Goal: Transaction & Acquisition: Purchase product/service

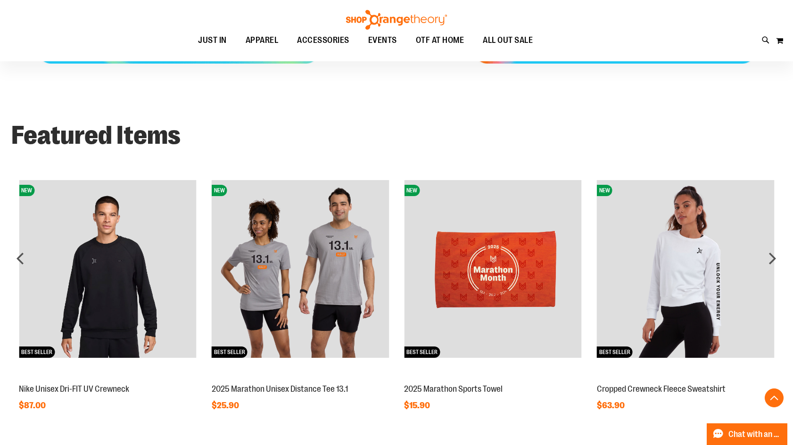
scroll to position [707, 0]
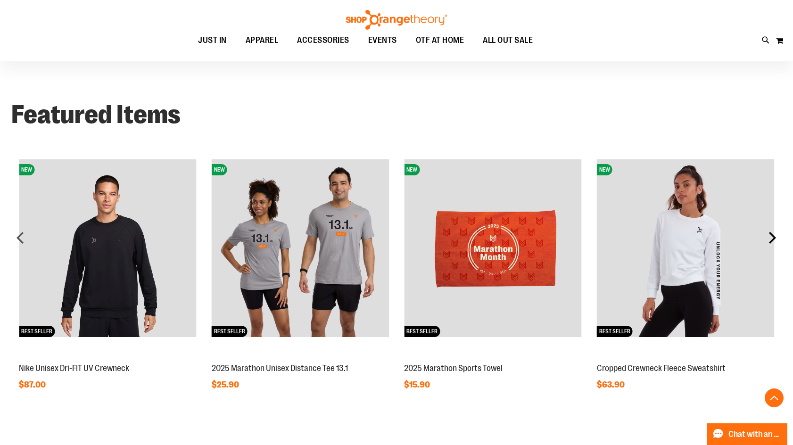
type input "**********"
click at [776, 237] on div "next" at bounding box center [772, 237] width 19 height 19
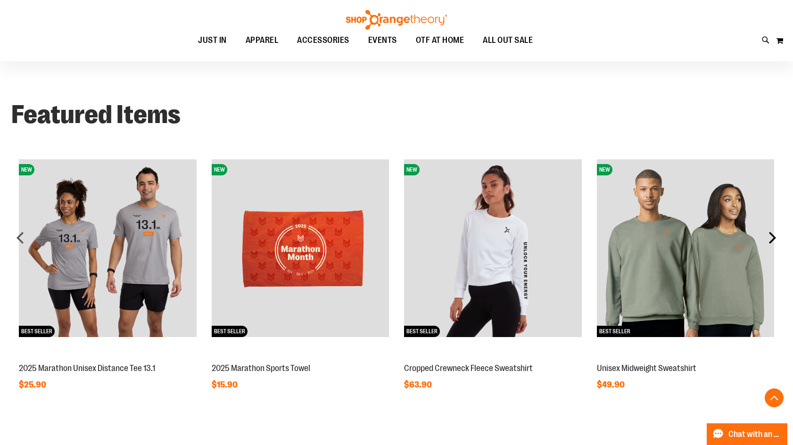
click at [776, 237] on div "next" at bounding box center [772, 237] width 19 height 19
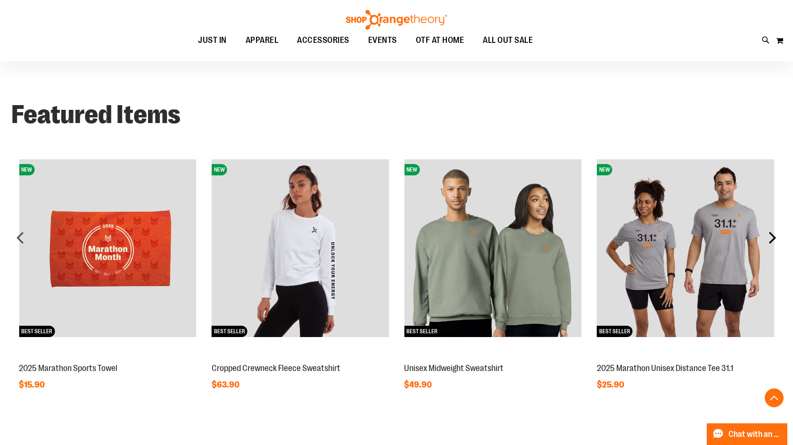
click at [776, 237] on div "next" at bounding box center [772, 237] width 19 height 19
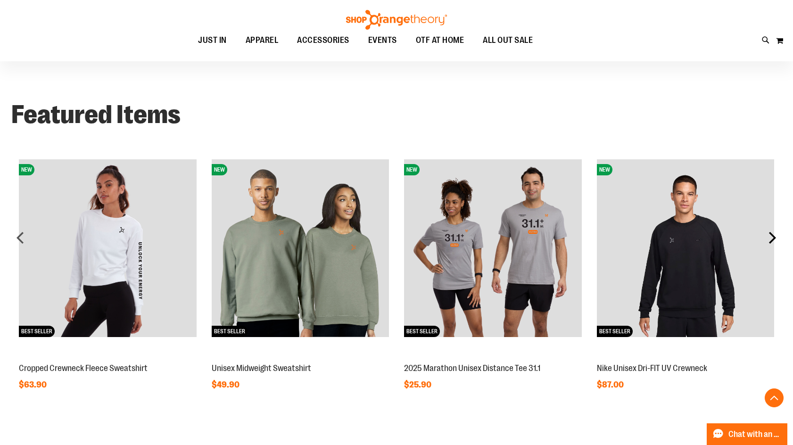
click at [776, 237] on div "next" at bounding box center [772, 237] width 19 height 19
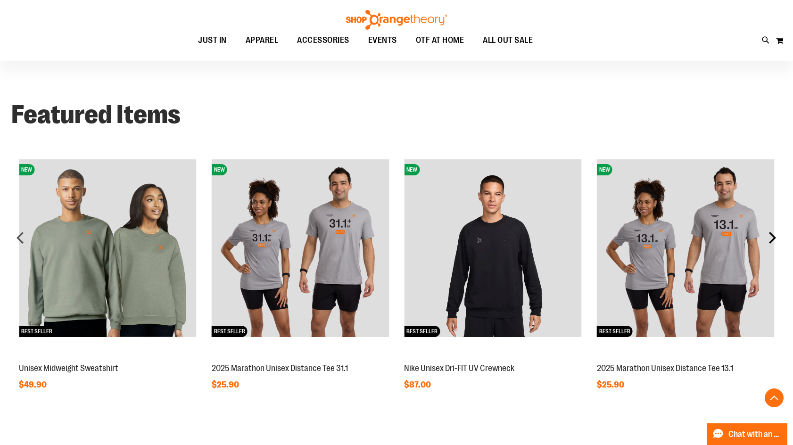
click at [776, 237] on div "next" at bounding box center [772, 237] width 19 height 19
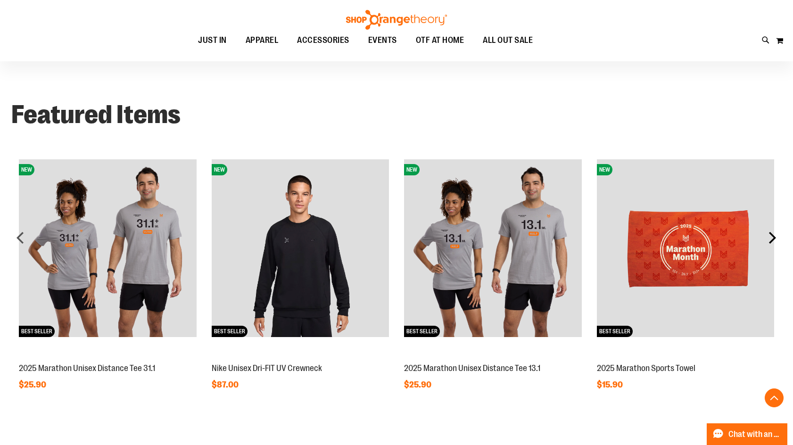
click at [776, 237] on div "next" at bounding box center [772, 237] width 19 height 19
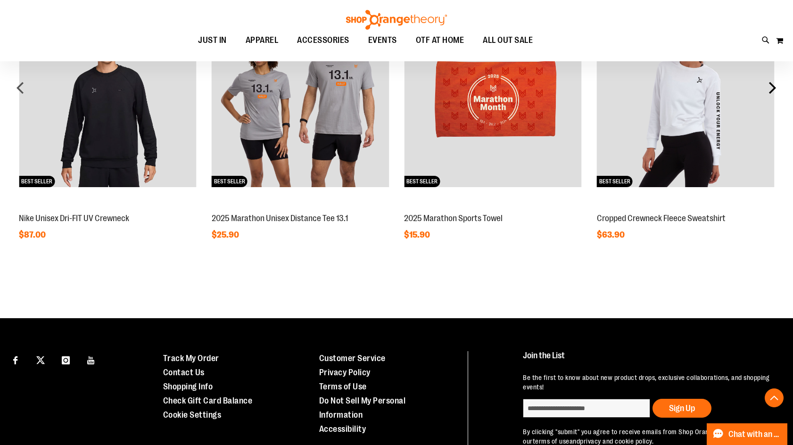
scroll to position [895, 0]
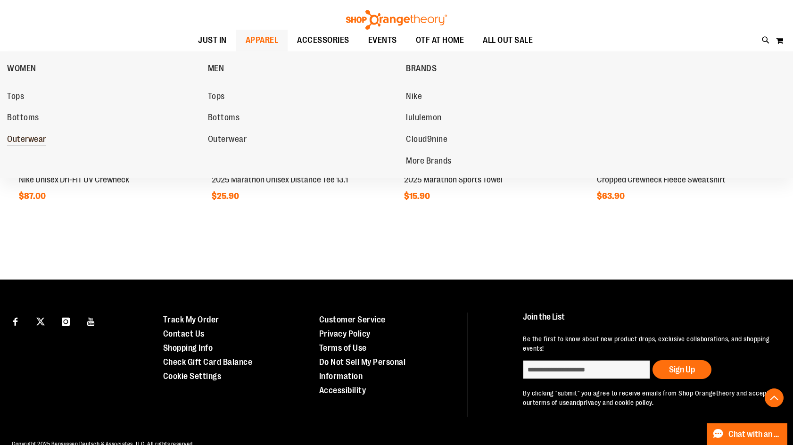
click at [27, 144] on span "Outerwear" at bounding box center [26, 140] width 39 height 12
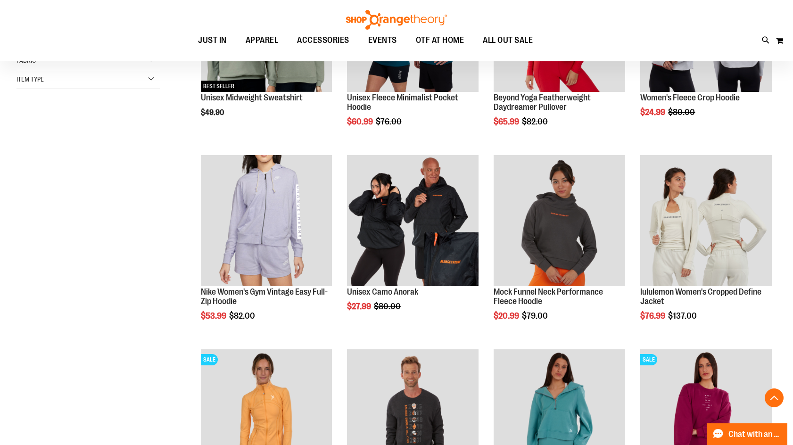
scroll to position [235, 0]
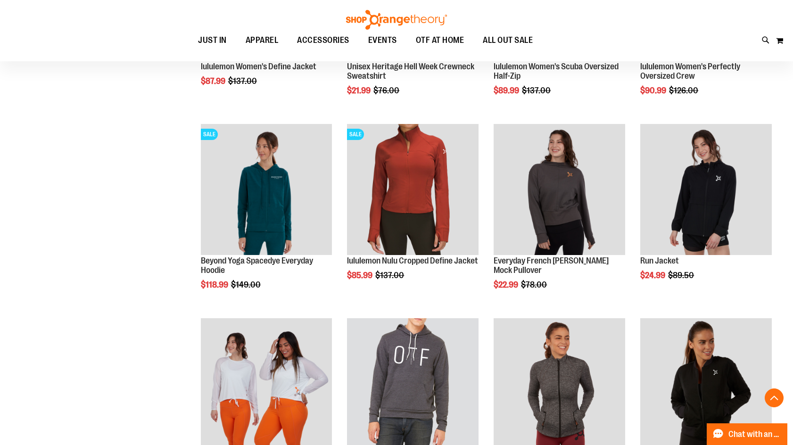
scroll to position [660, 0]
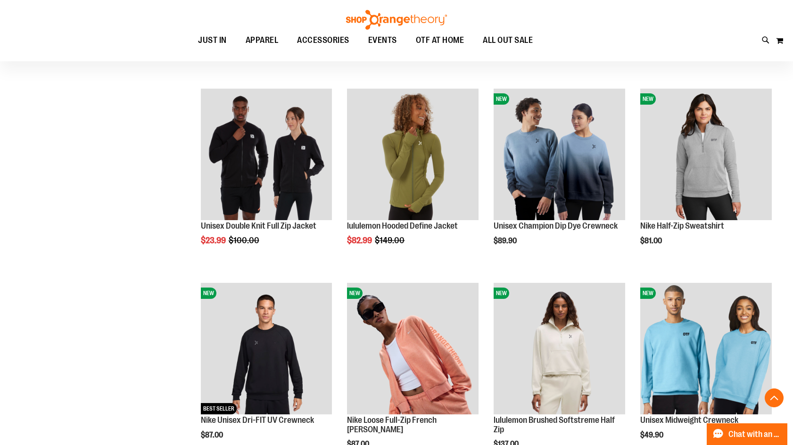
scroll to position [1414, 0]
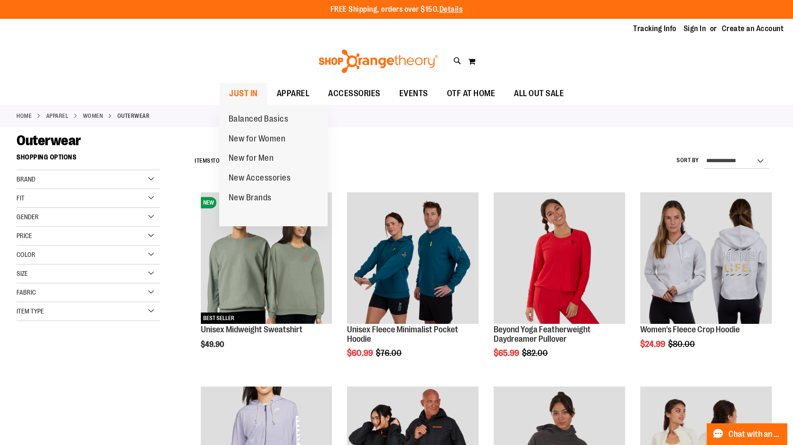
type input "**********"
click at [254, 90] on span "JUST IN" at bounding box center [243, 93] width 29 height 21
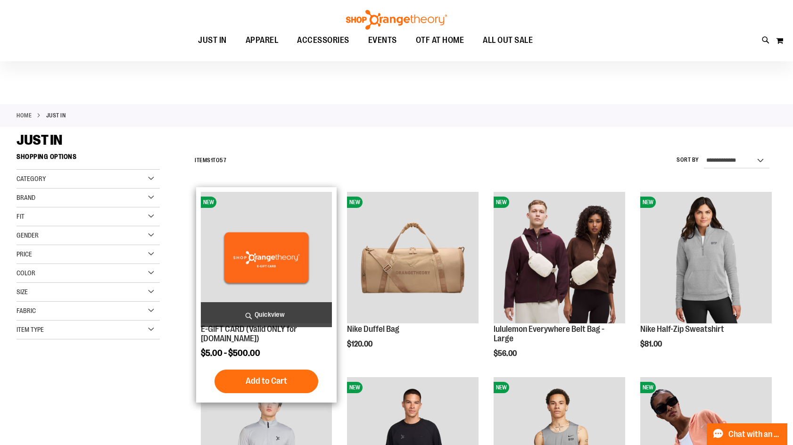
scroll to position [94, 0]
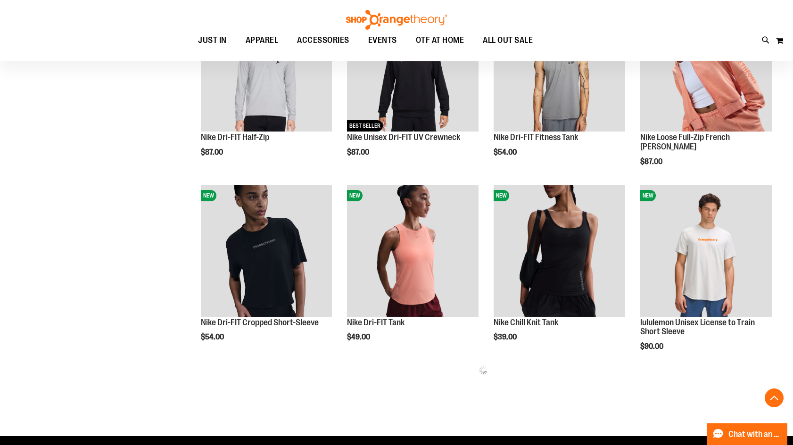
scroll to position [424, 0]
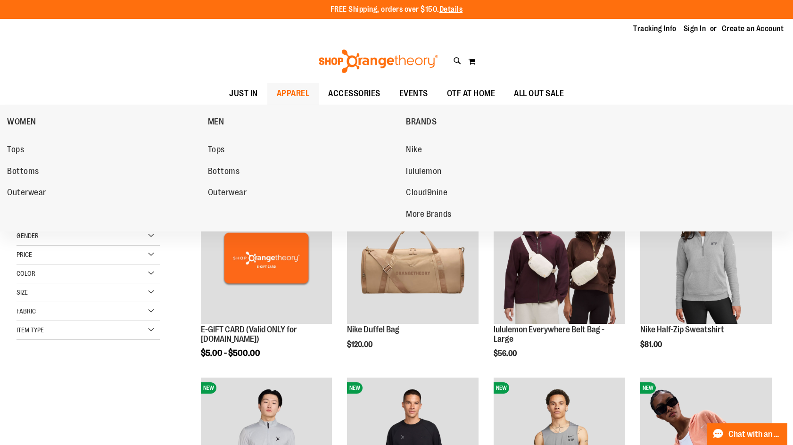
type input "**********"
click at [287, 90] on span "APPAREL" at bounding box center [293, 93] width 33 height 21
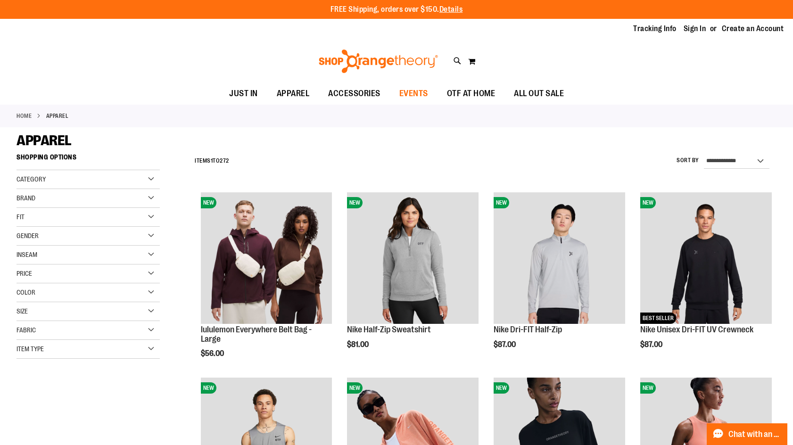
type input "**********"
click at [419, 91] on span "EVENTS" at bounding box center [413, 93] width 29 height 21
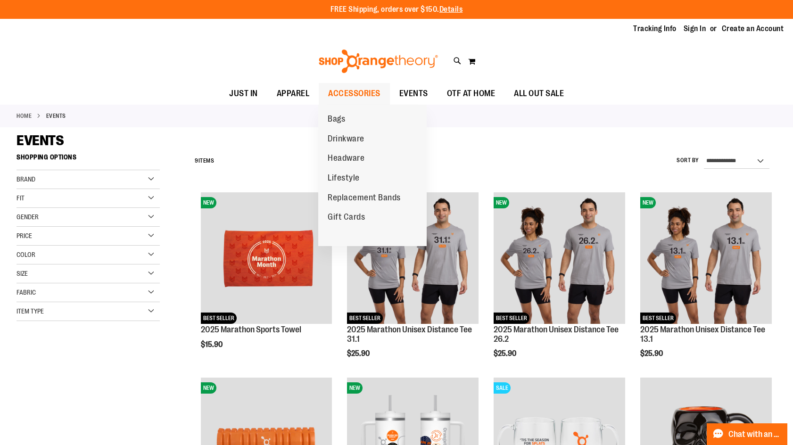
type input "**********"
click at [372, 91] on span "ACCESSORIES" at bounding box center [354, 93] width 52 height 21
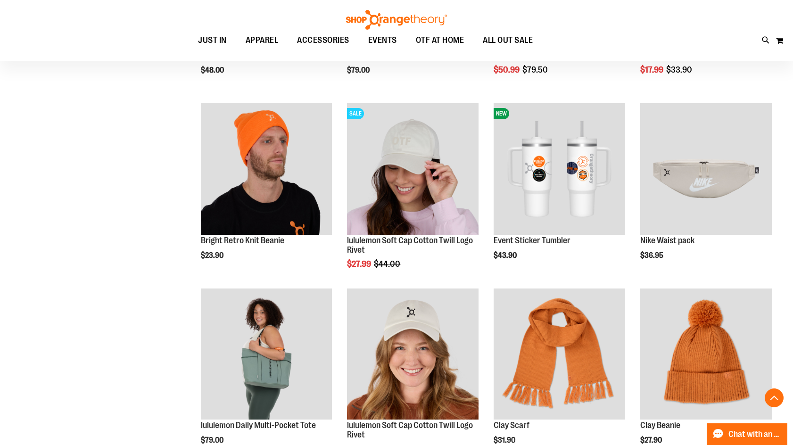
scroll to position [660, 0]
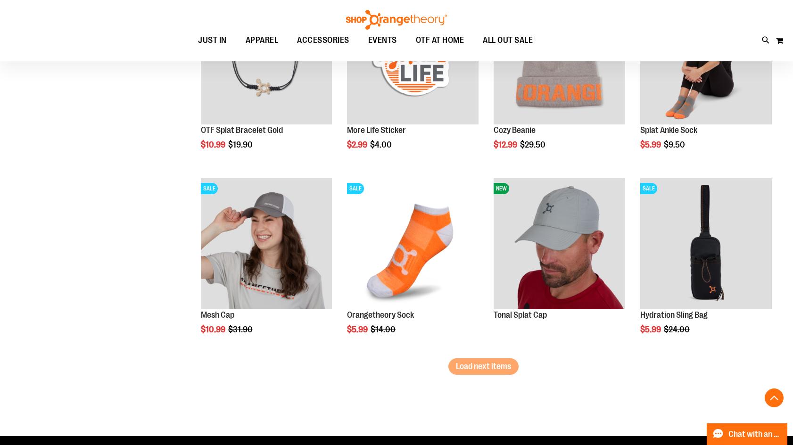
scroll to position [1508, 0]
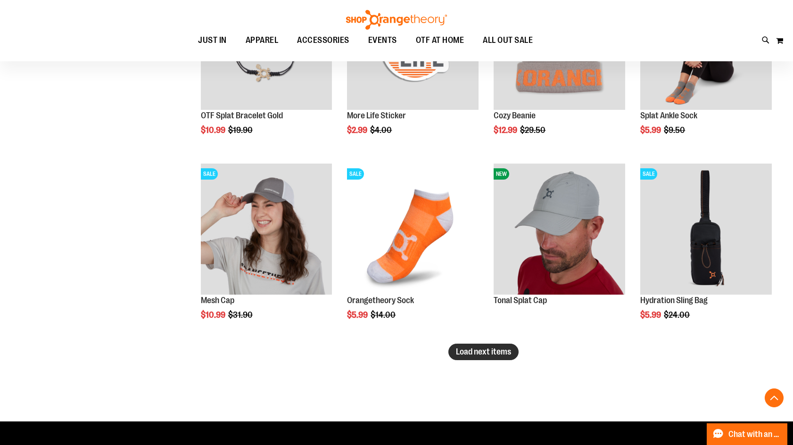
type input "**********"
click at [509, 354] on span "Load next items" at bounding box center [483, 351] width 55 height 9
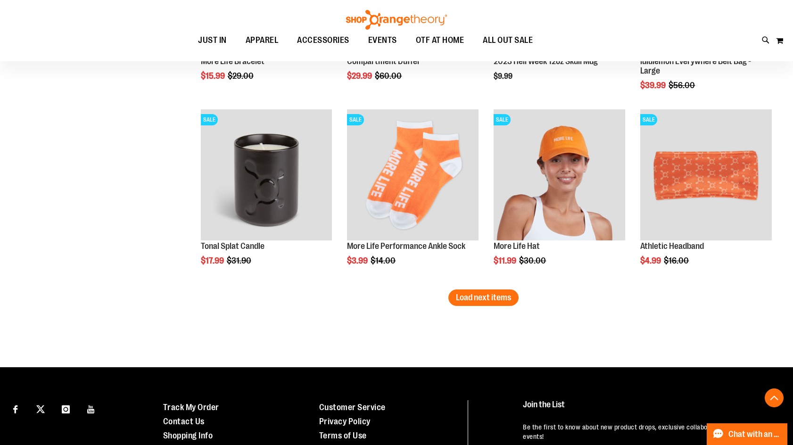
scroll to position [2121, 0]
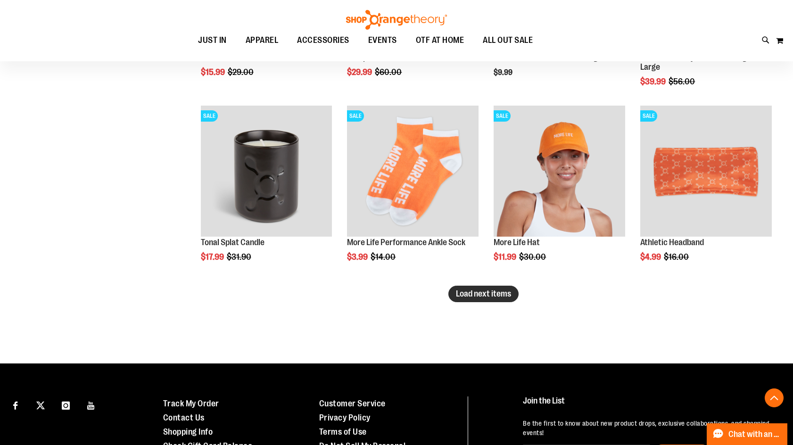
click at [505, 295] on span "Load next items" at bounding box center [483, 293] width 55 height 9
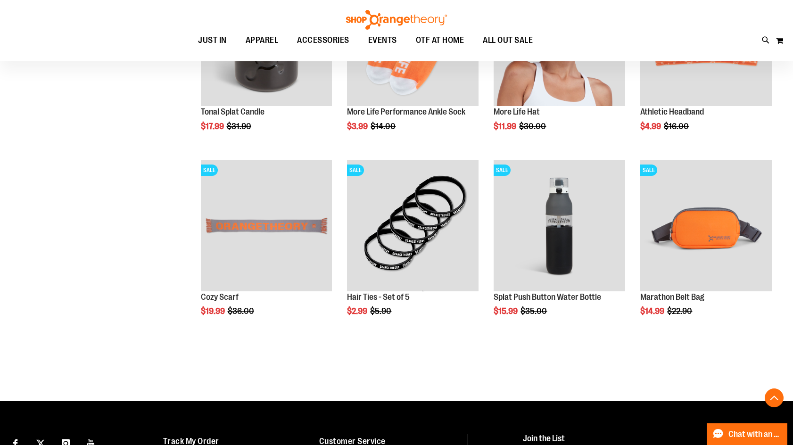
scroll to position [2357, 0]
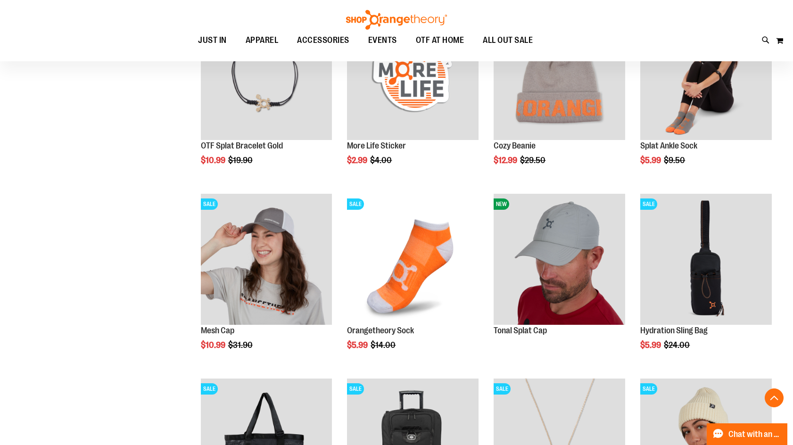
scroll to position [1461, 0]
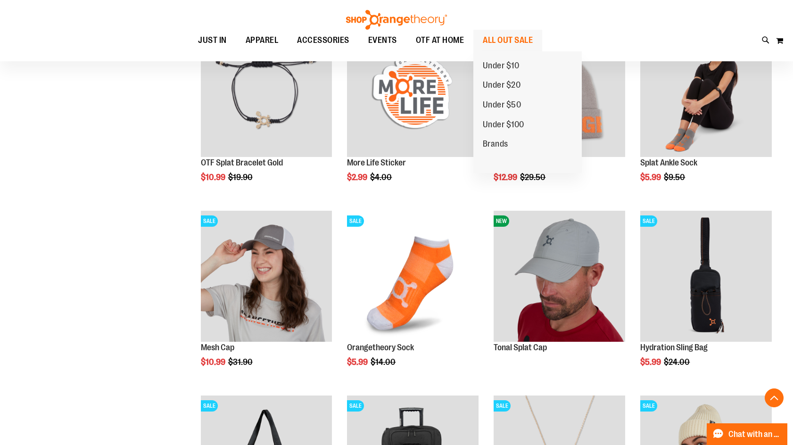
click at [510, 39] on span "ALL OUT SALE" at bounding box center [508, 40] width 50 height 21
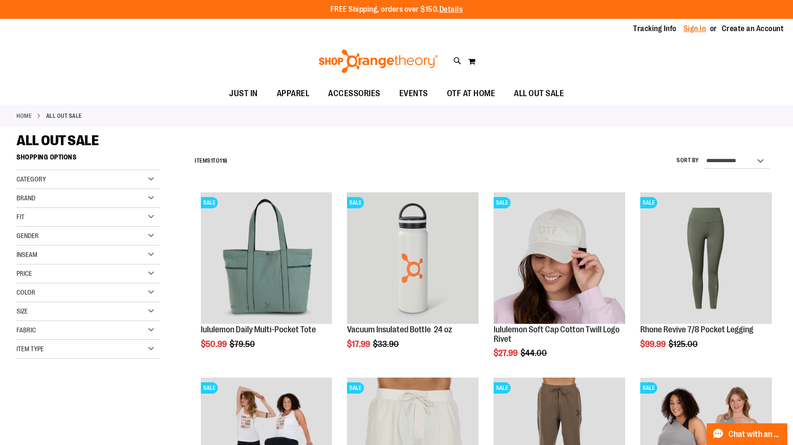
type input "**********"
click at [686, 29] on link "Sign In" at bounding box center [695, 29] width 23 height 10
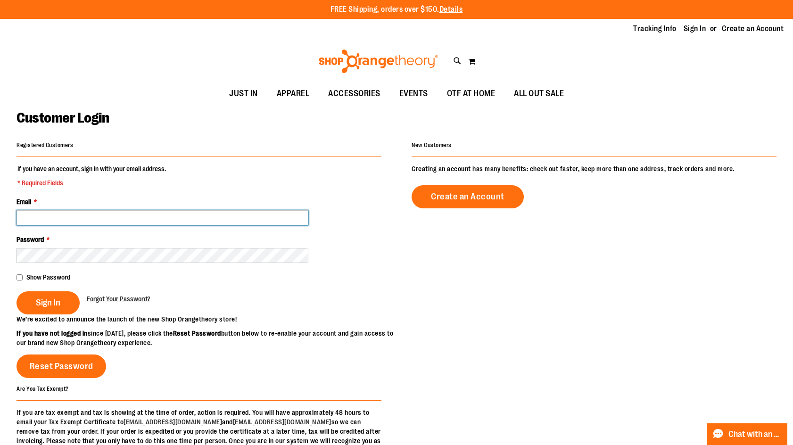
type input "**********"
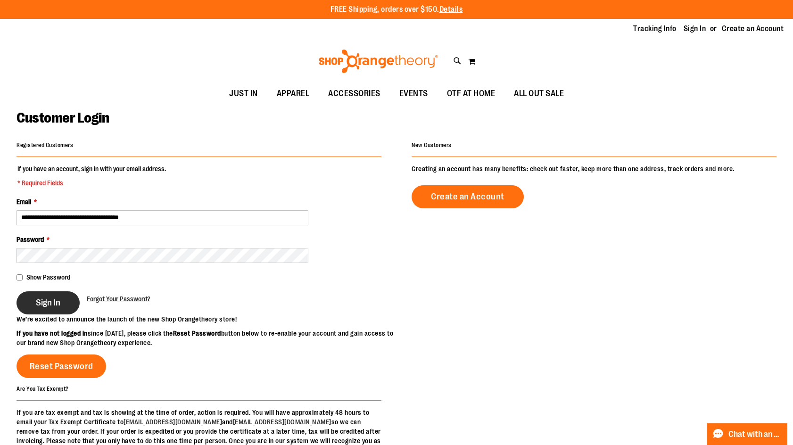
click at [46, 298] on span "Sign In" at bounding box center [48, 303] width 25 height 10
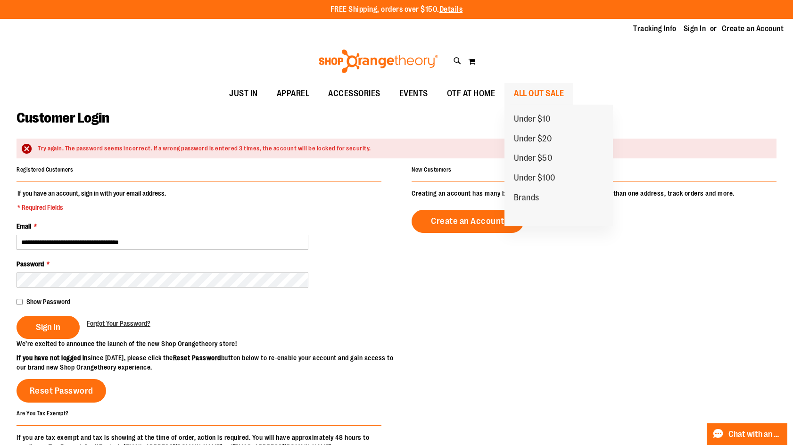
type input "**********"
click at [527, 91] on span "ALL OUT SALE" at bounding box center [539, 93] width 50 height 21
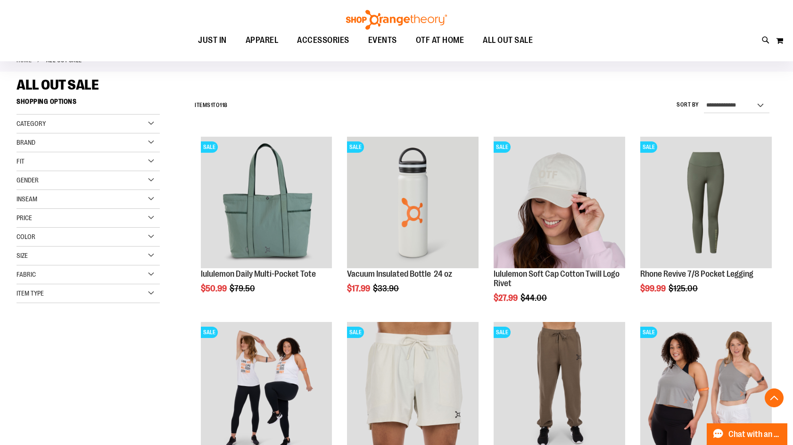
scroll to position [235, 0]
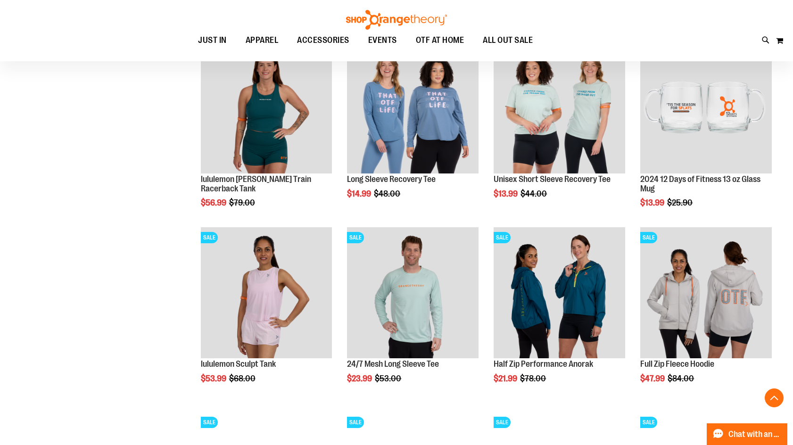
scroll to position [707, 0]
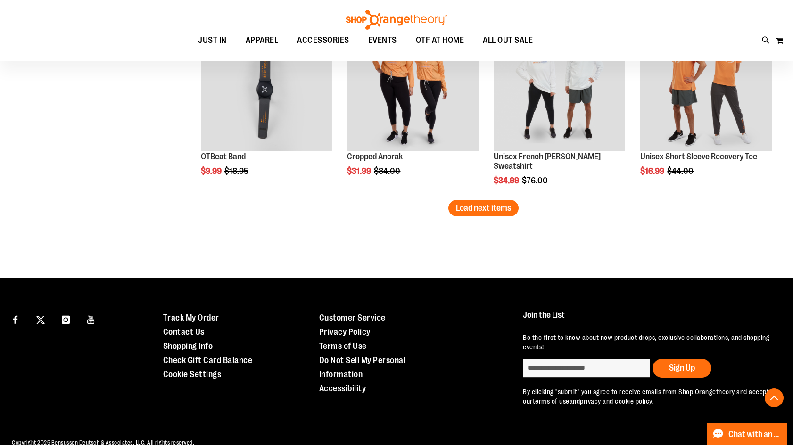
scroll to position [1670, 0]
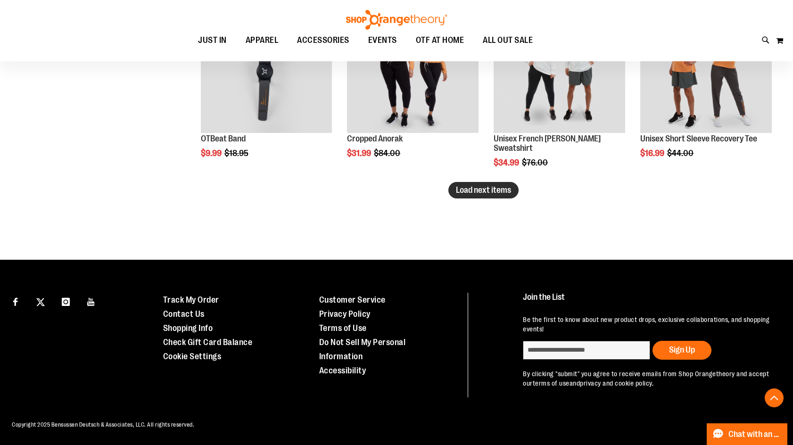
type input "**********"
click at [480, 193] on span "Load next items" at bounding box center [483, 189] width 55 height 9
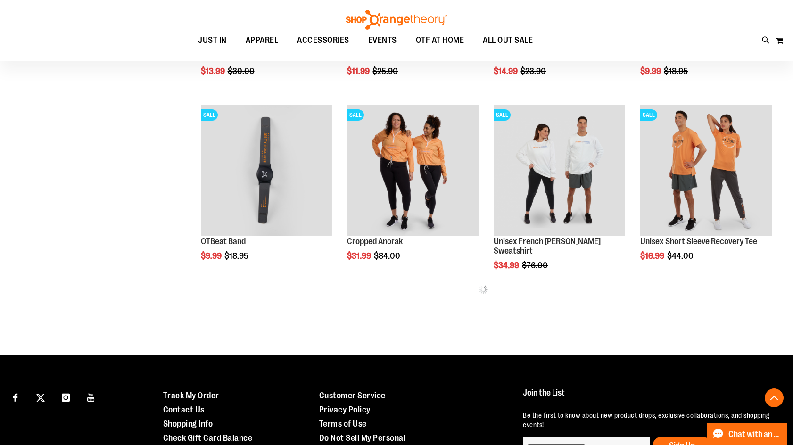
scroll to position [1522, 0]
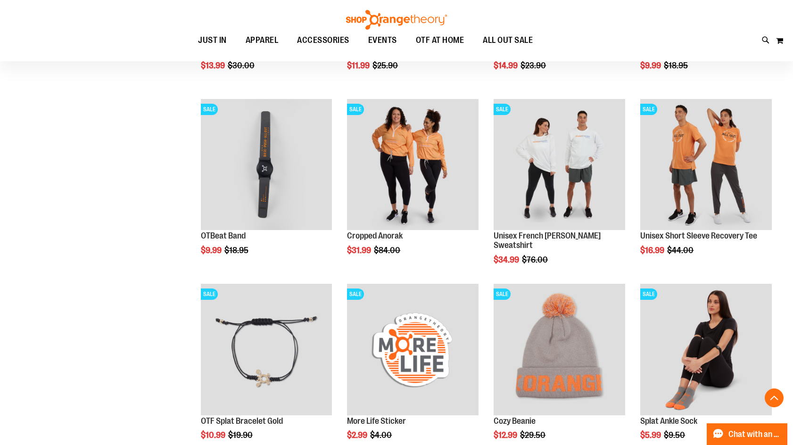
scroll to position [1757, 0]
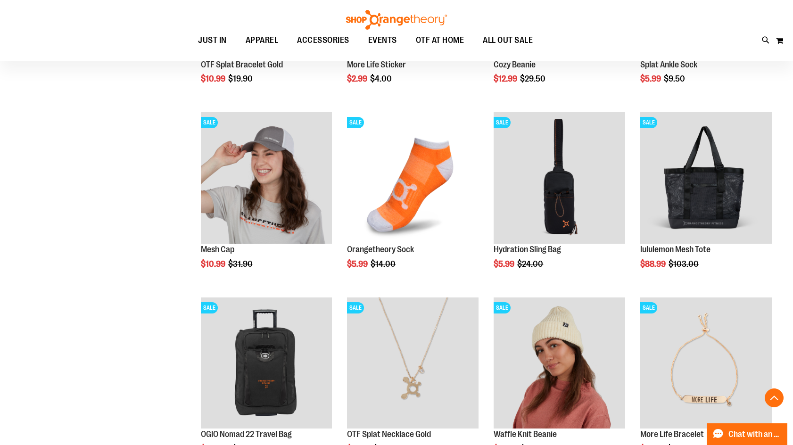
scroll to position [1993, 0]
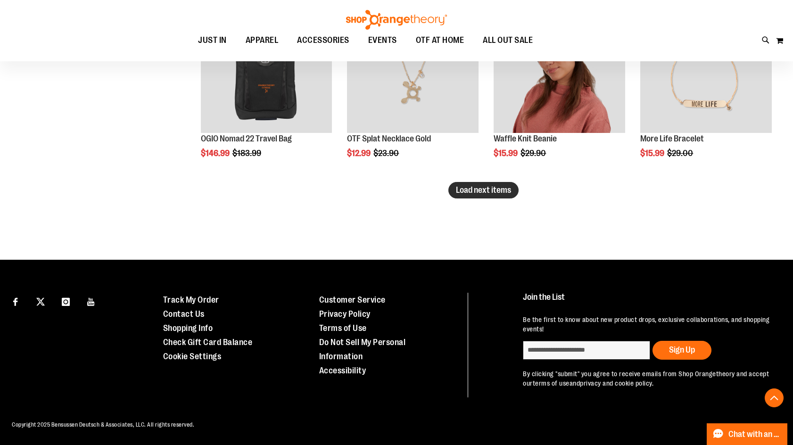
click at [471, 194] on span "Load next items" at bounding box center [483, 189] width 55 height 9
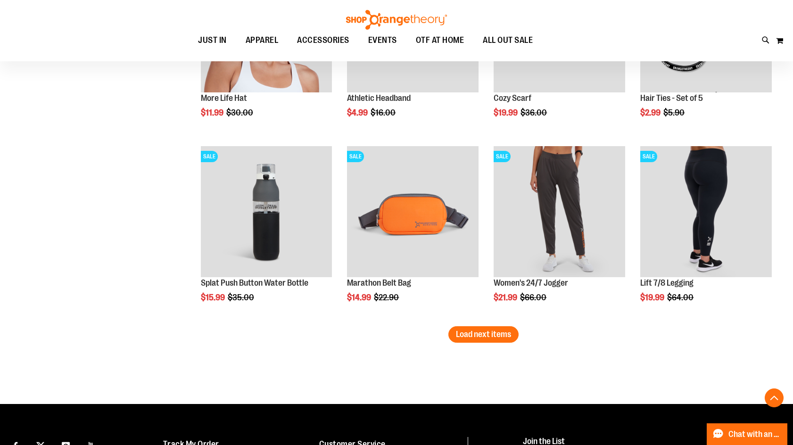
scroll to position [2650, 0]
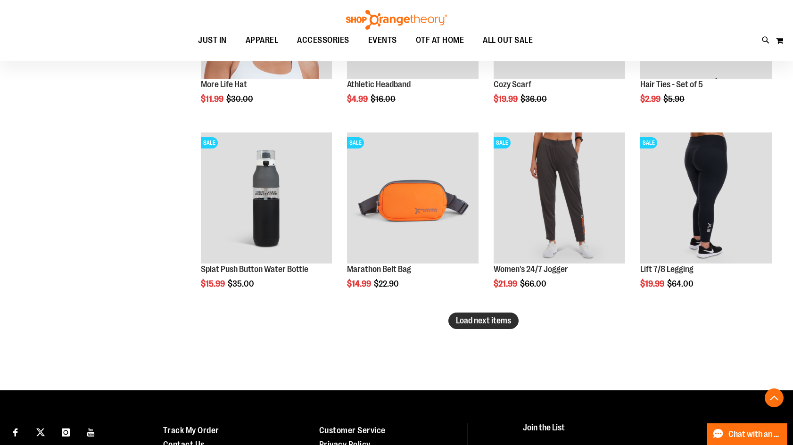
click at [481, 324] on span "Load next items" at bounding box center [483, 320] width 55 height 9
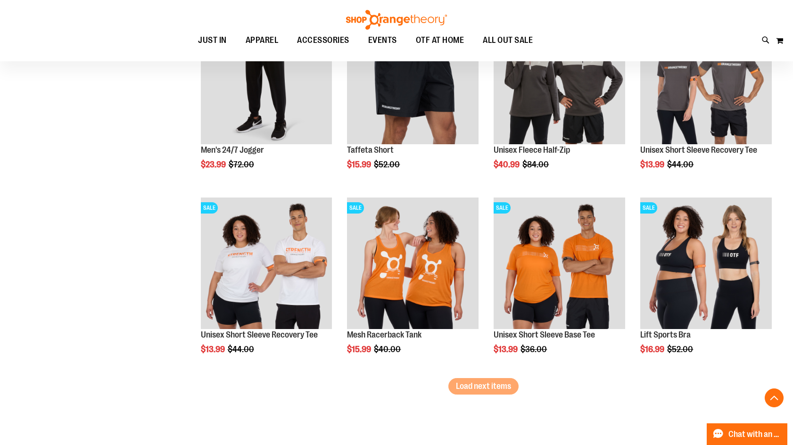
scroll to position [3168, 0]
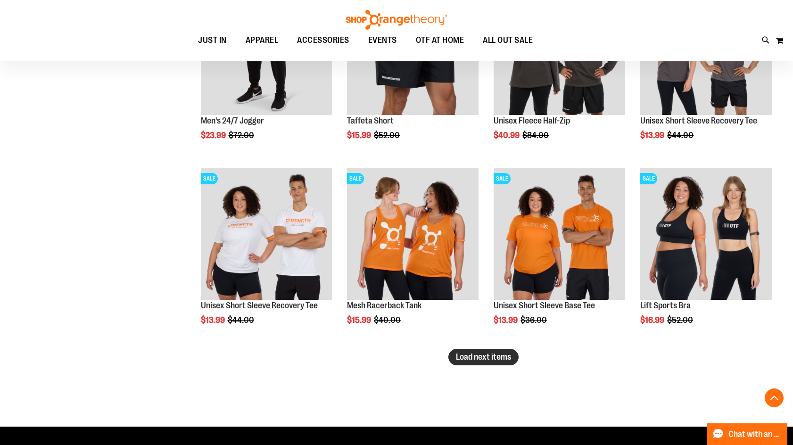
click at [463, 358] on span "Load next items" at bounding box center [483, 356] width 55 height 9
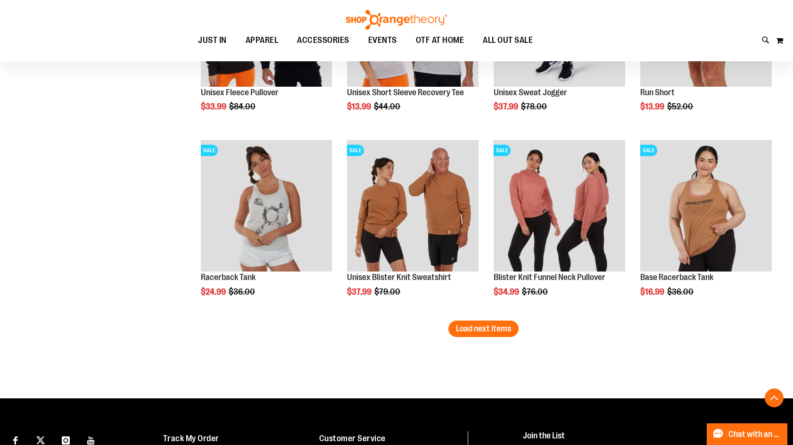
scroll to position [3781, 0]
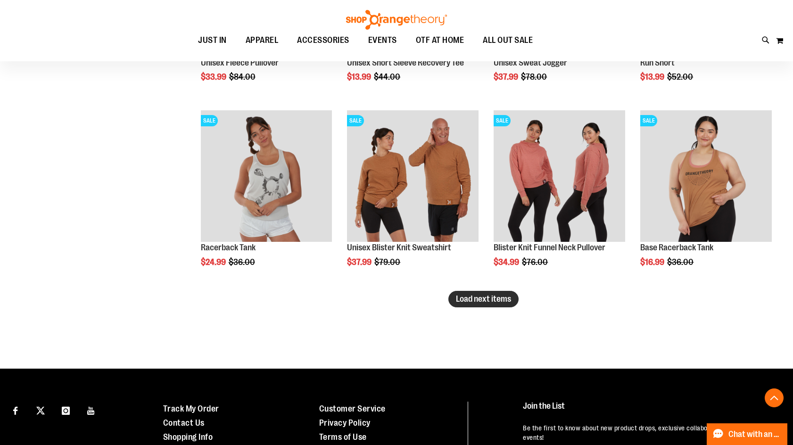
click at [489, 297] on span "Load next items" at bounding box center [483, 298] width 55 height 9
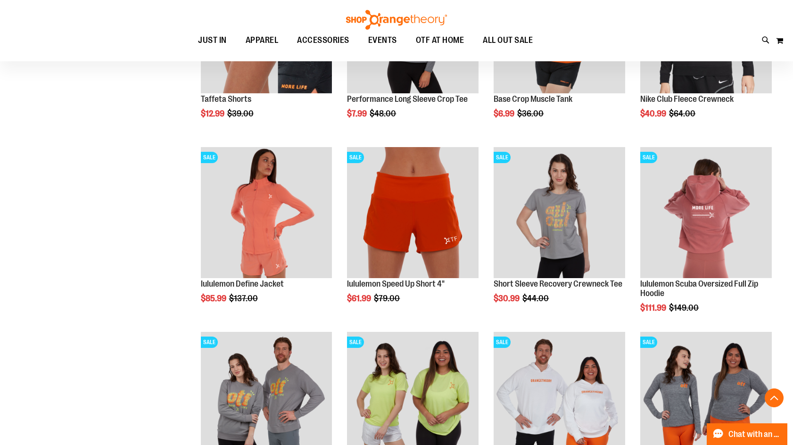
scroll to position [4017, 0]
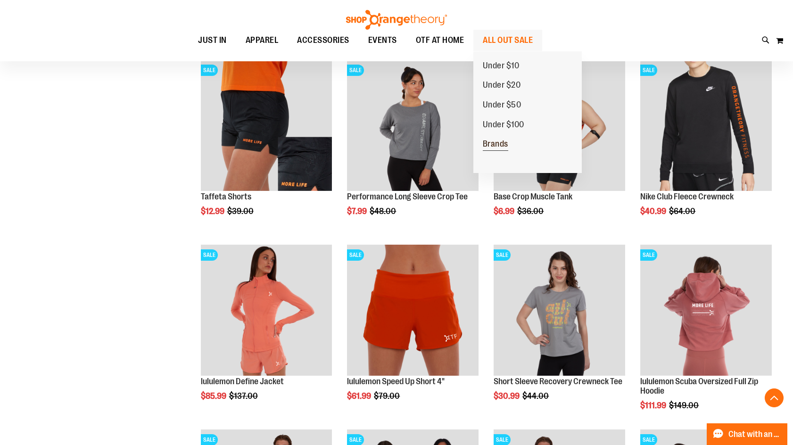
click at [495, 143] on span "Brands" at bounding box center [495, 145] width 25 height 12
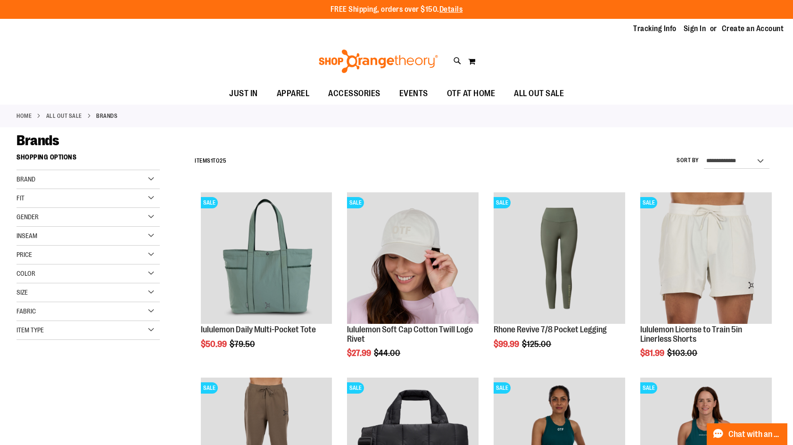
type input "**********"
click at [137, 179] on div "Brand" at bounding box center [88, 179] width 143 height 19
click at [25, 218] on link "lululemon" at bounding box center [82, 219] width 137 height 10
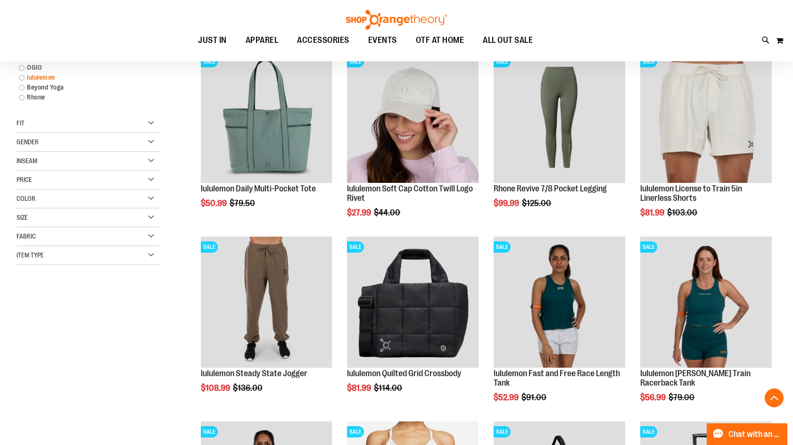
scroll to position [149, 0]
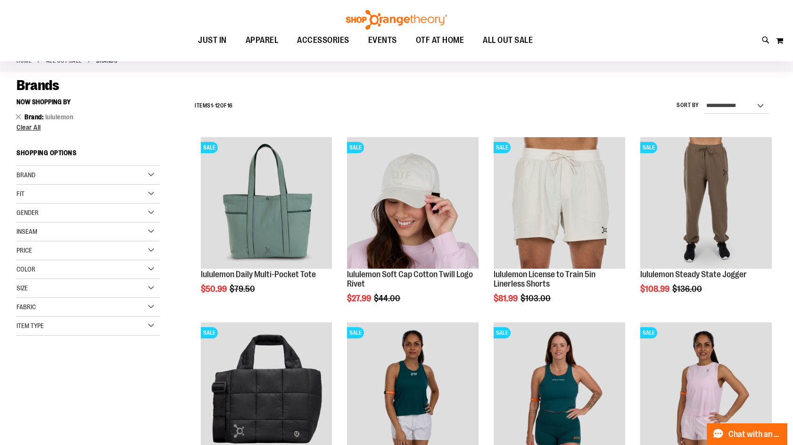
scroll to position [149, 0]
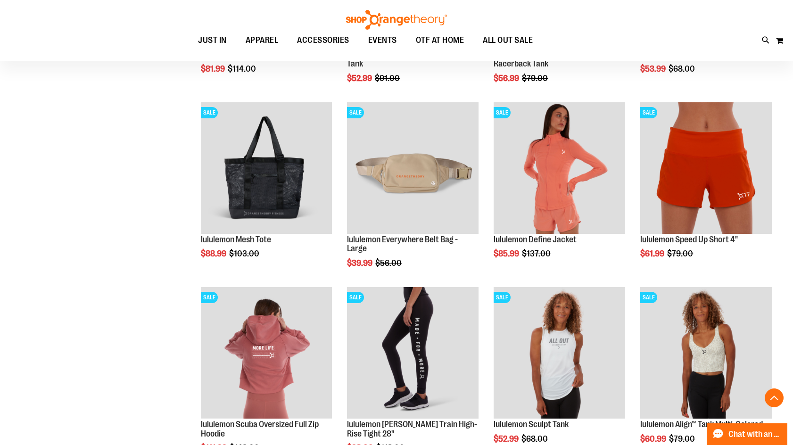
scroll to position [446, 0]
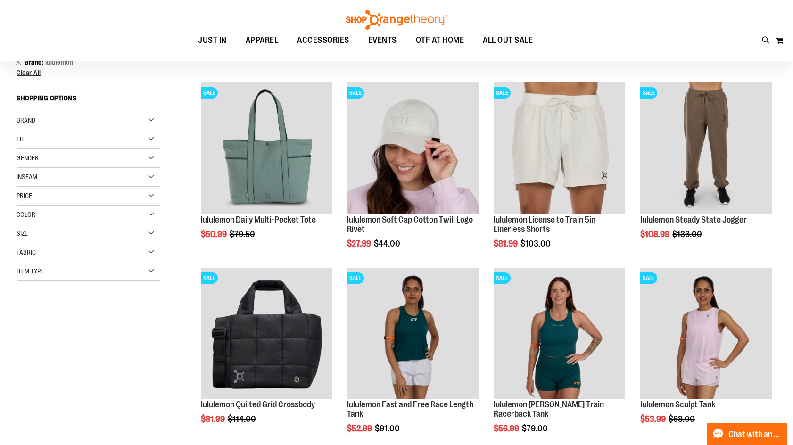
scroll to position [141, 0]
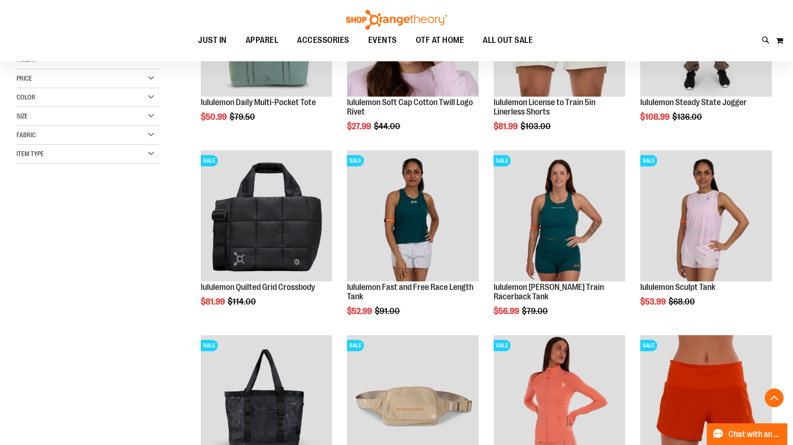
scroll to position [224, 0]
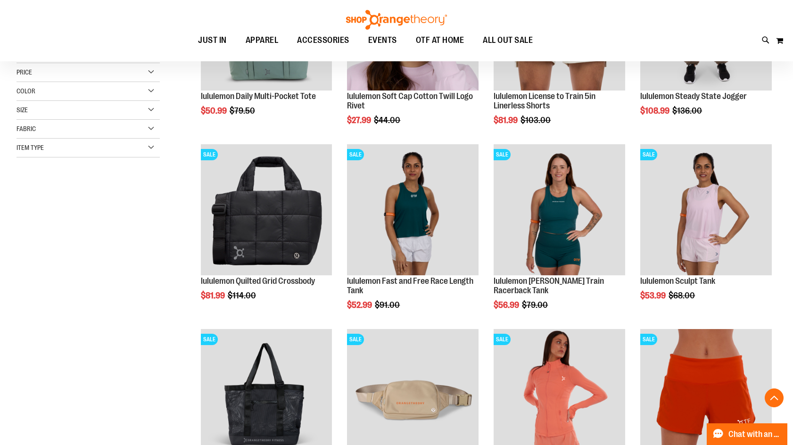
scroll to position [235, 0]
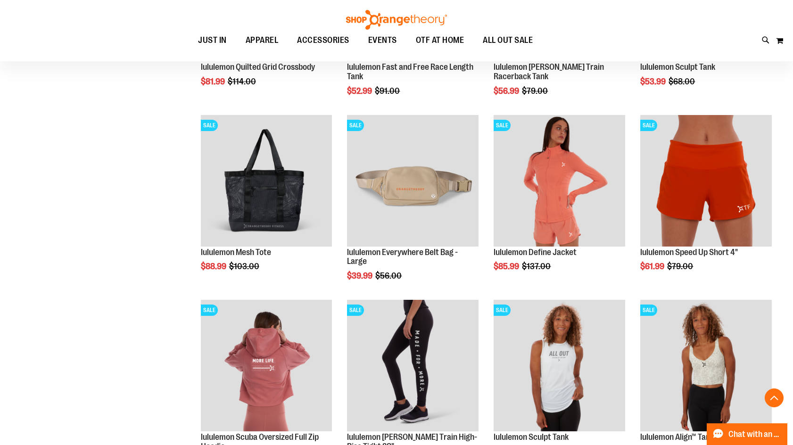
scroll to position [471, 0]
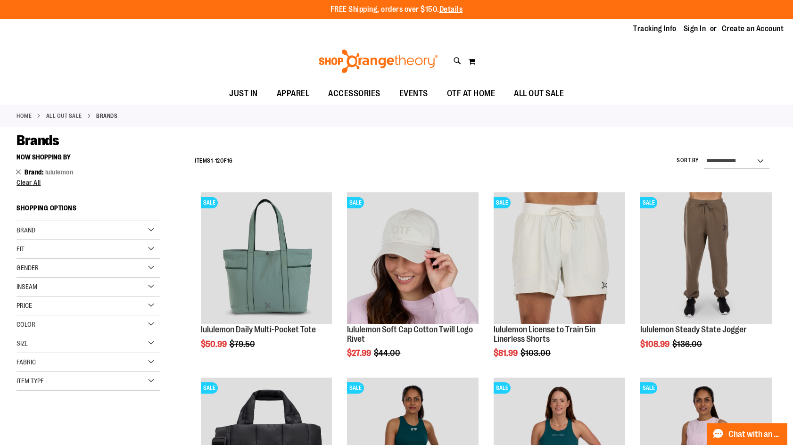
click at [18, 172] on link "Remove This Item" at bounding box center [19, 171] width 6 height 9
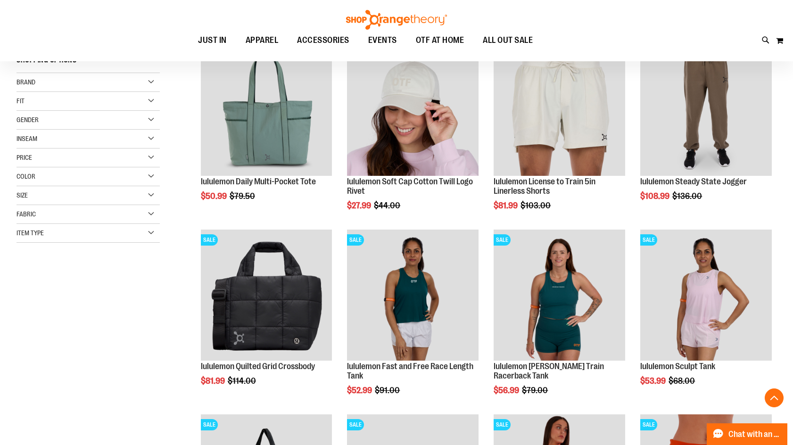
scroll to position [149, 0]
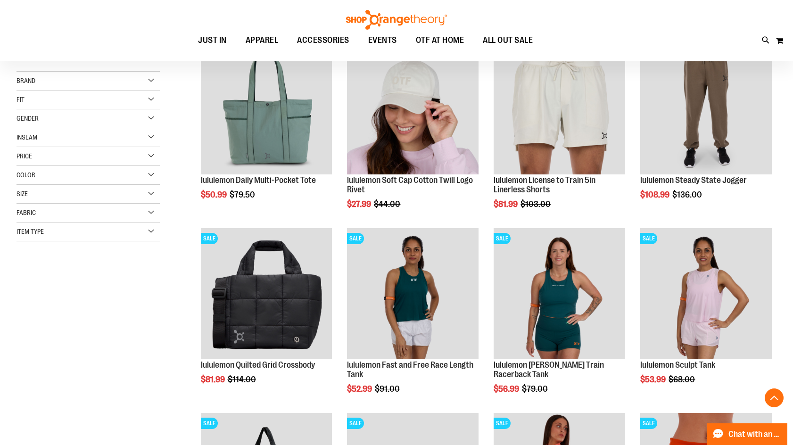
click at [49, 76] on div "Brand" at bounding box center [88, 81] width 143 height 19
click at [21, 100] on link "Nike" at bounding box center [82, 100] width 137 height 10
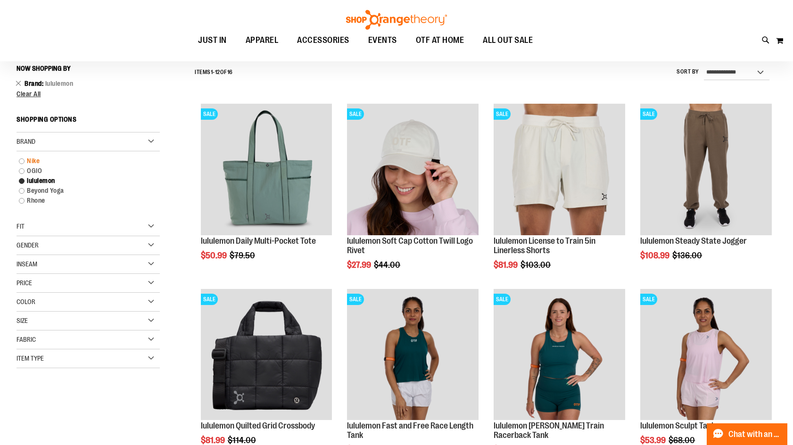
scroll to position [88, 0]
click at [18, 162] on link "Nike" at bounding box center [82, 162] width 137 height 10
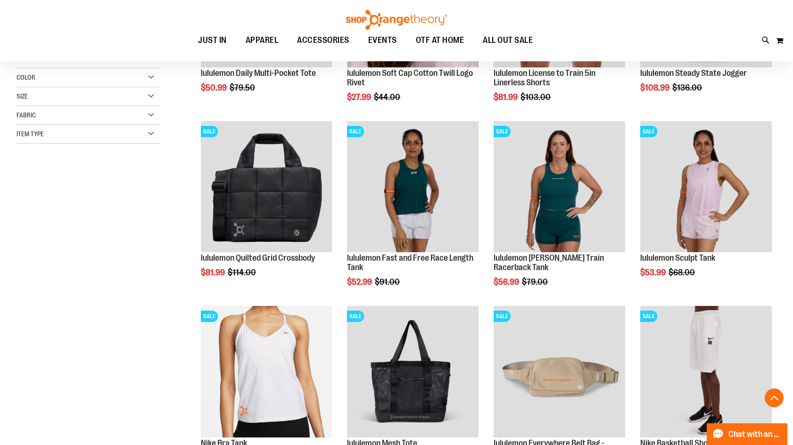
scroll to position [229, 0]
